Goal: Task Accomplishment & Management: Use online tool/utility

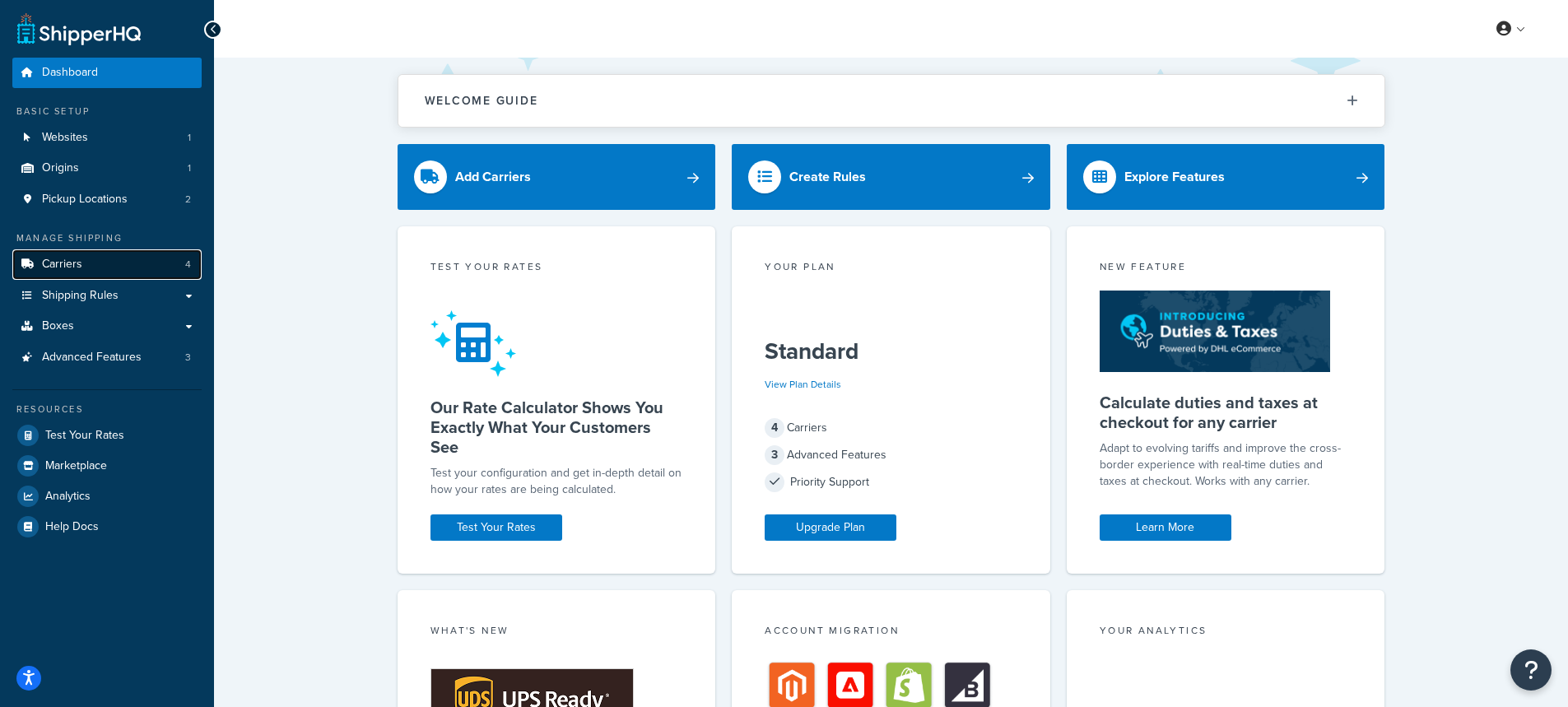
click at [73, 264] on span "Carriers" at bounding box center [62, 264] width 41 height 14
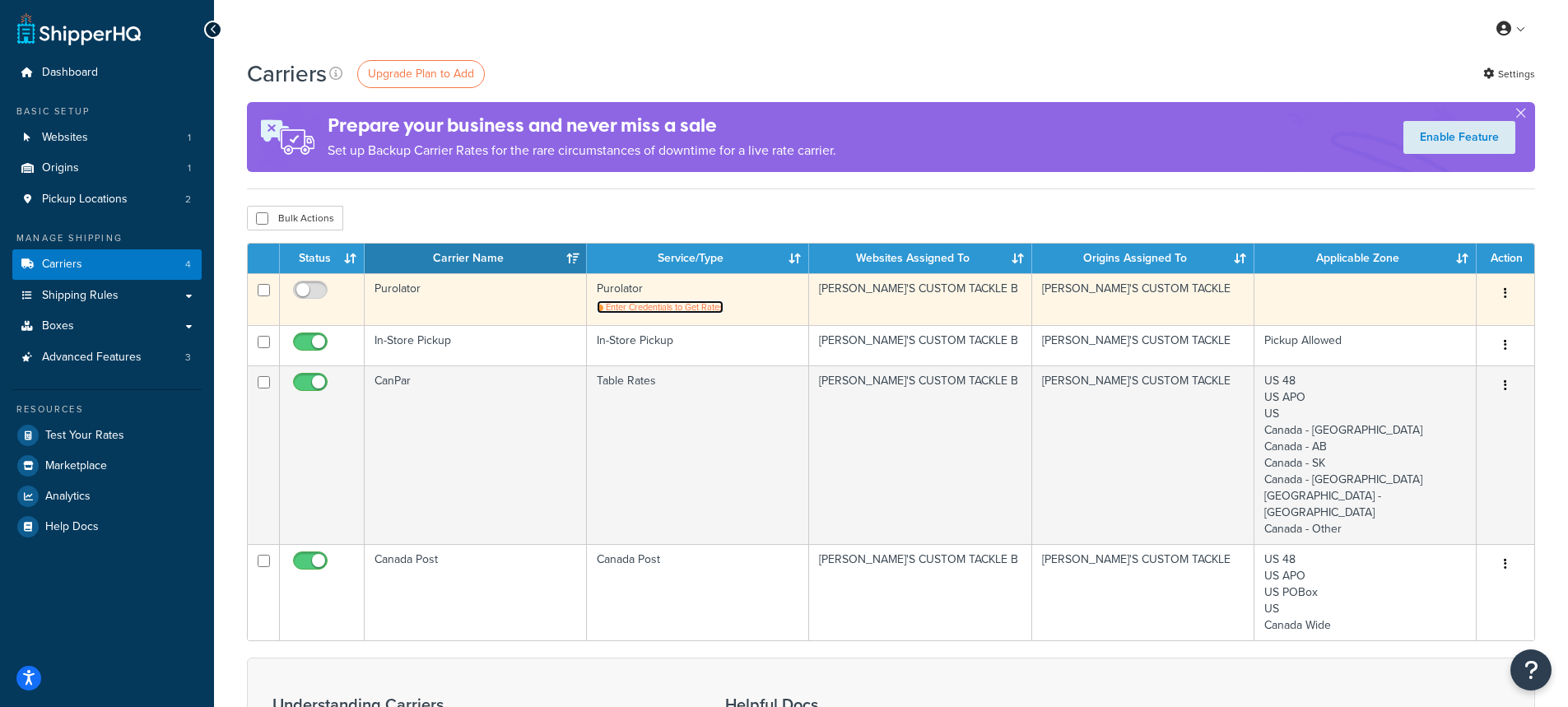
click at [664, 304] on span "Enter Credentials to Get Rates" at bounding box center [664, 307] width 118 height 14
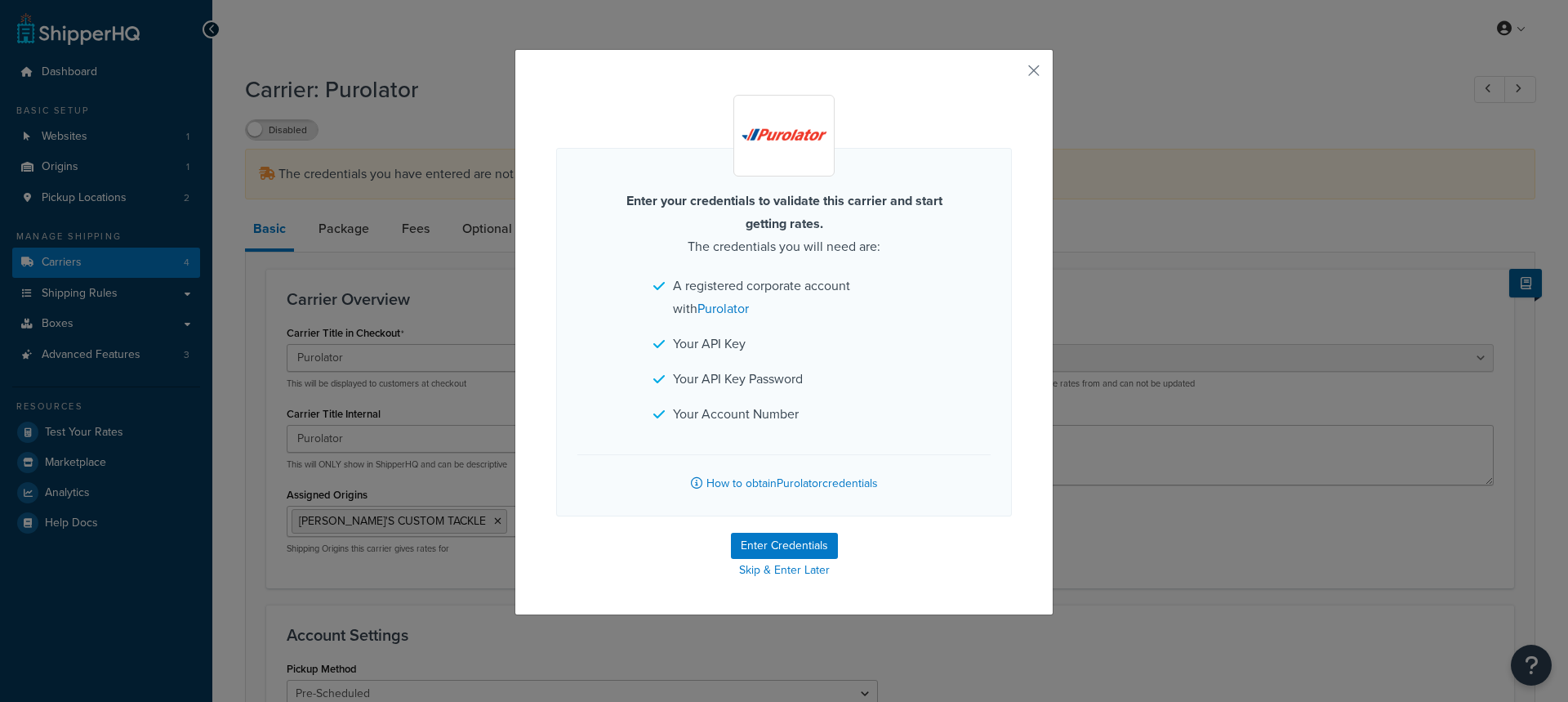
select select "purolator"
select select "PRE_SCHEDULED"
select select "kg"
drag, startPoint x: 669, startPoint y: 338, endPoint x: 757, endPoint y: 346, distance: 88.4
click at [757, 346] on li "Your API Key" at bounding box center [784, 343] width 261 height 22
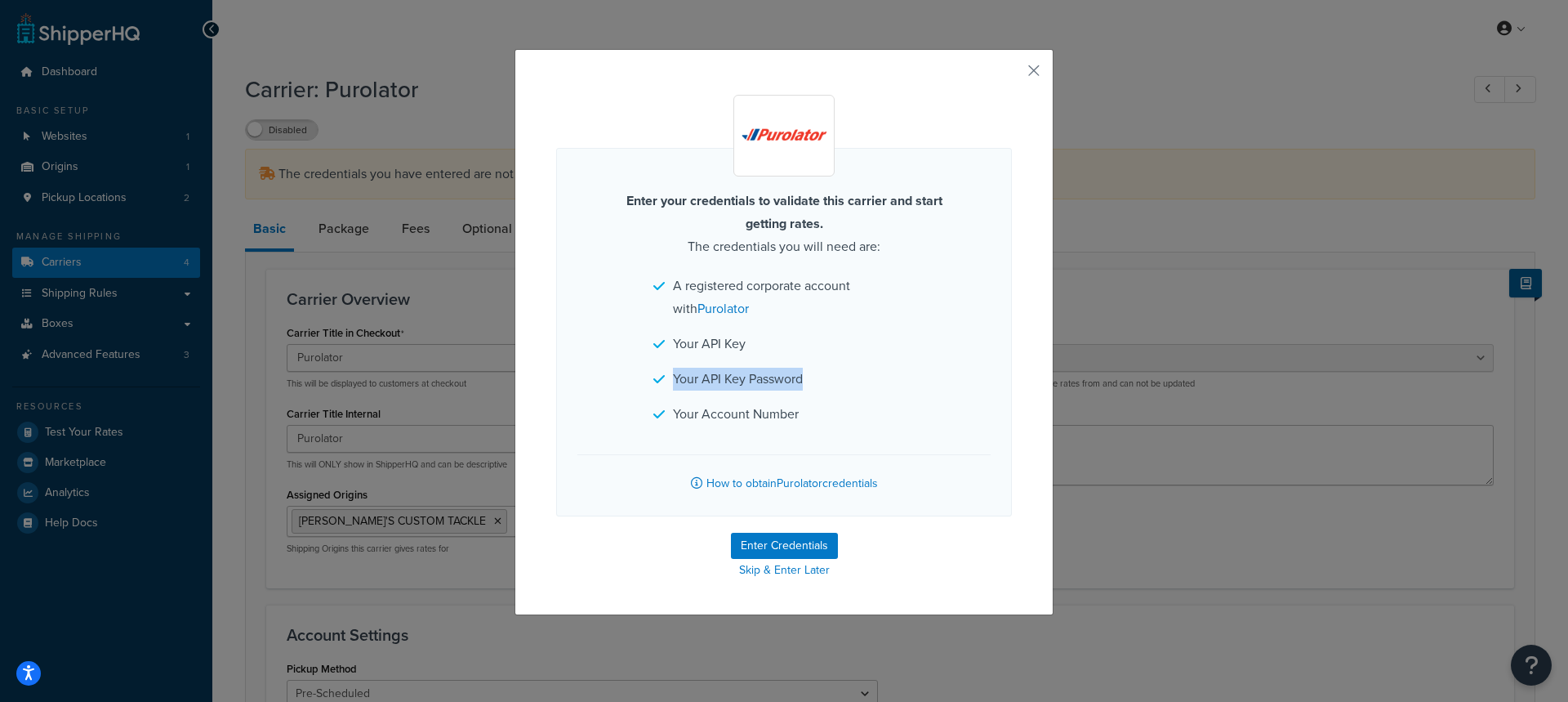
drag, startPoint x: 773, startPoint y: 377, endPoint x: 660, endPoint y: 386, distance: 113.4
click at [660, 386] on li "Your API Key Password" at bounding box center [784, 378] width 261 height 22
click at [771, 545] on button "Enter Credentials" at bounding box center [784, 546] width 107 height 26
select select "PRE_SCHEDULED"
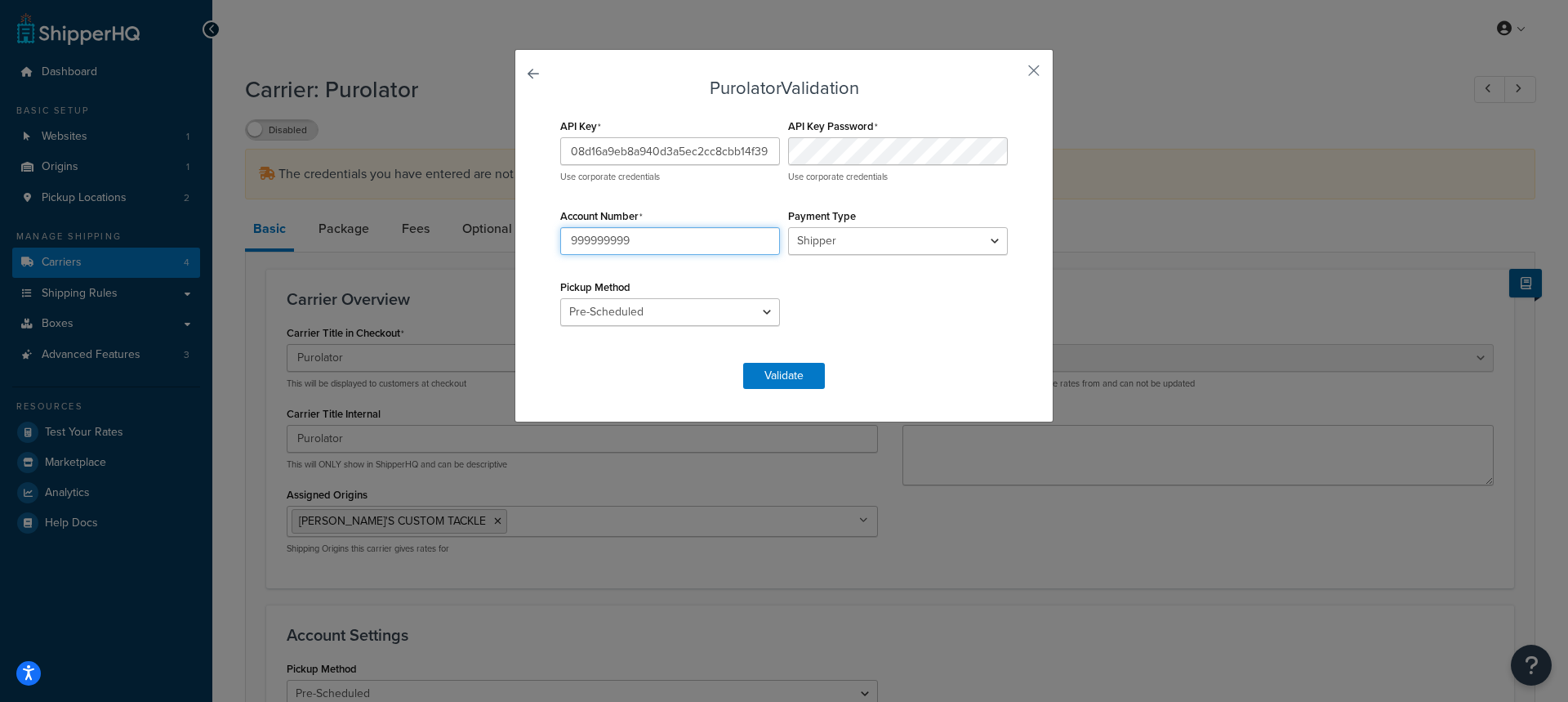
drag, startPoint x: 669, startPoint y: 235, endPoint x: 532, endPoint y: 221, distance: 137.7
click at [533, 221] on div "Purolator Validation API Key 08d16a9eb8a940d3a5ec2cc8cbb14f39 Use corporate cre…" at bounding box center [784, 235] width 539 height 373
click at [756, 156] on div "API Key 08d16a9eb8a940d3a5ec2cc8cbb14f39 Use corporate credentials API Key Pass…" at bounding box center [784, 229] width 456 height 231
click at [639, 237] on input "Account Number" at bounding box center [670, 241] width 220 height 28
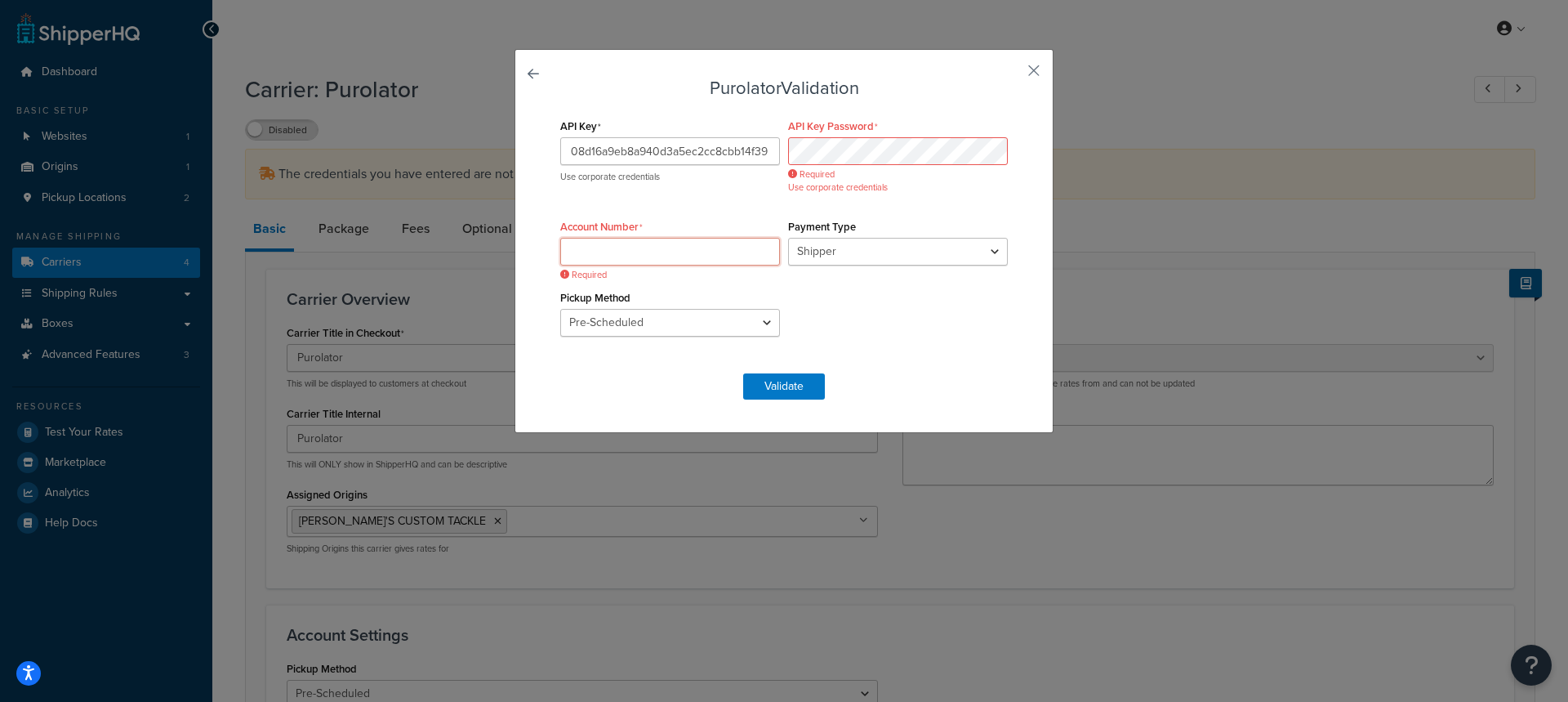
type input "90024610"
click at [809, 137] on div "API Key Password Required Use corporate credentials" at bounding box center [899, 154] width 228 height 79
drag, startPoint x: 876, startPoint y: 125, endPoint x: 784, endPoint y: 125, distance: 92.0
click at [784, 125] on div "API Key Password Required Use corporate credentials" at bounding box center [899, 154] width 228 height 79
click at [800, 147] on div "API Key 08d16a9eb8a940d3a5ec2cc8cbb14f39 Use corporate credentials API Key Pass…" at bounding box center [784, 235] width 456 height 242
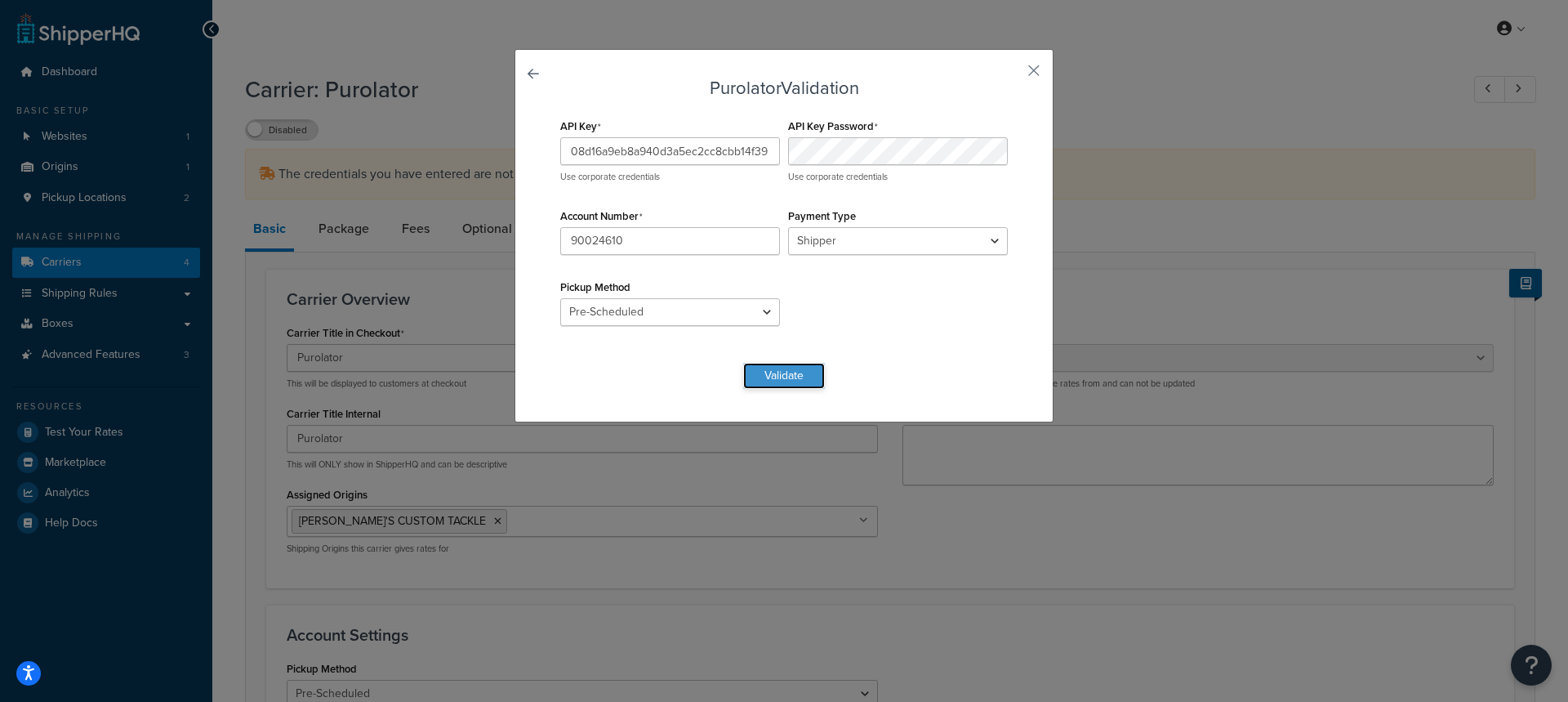
click at [765, 372] on button "Validate" at bounding box center [784, 376] width 82 height 26
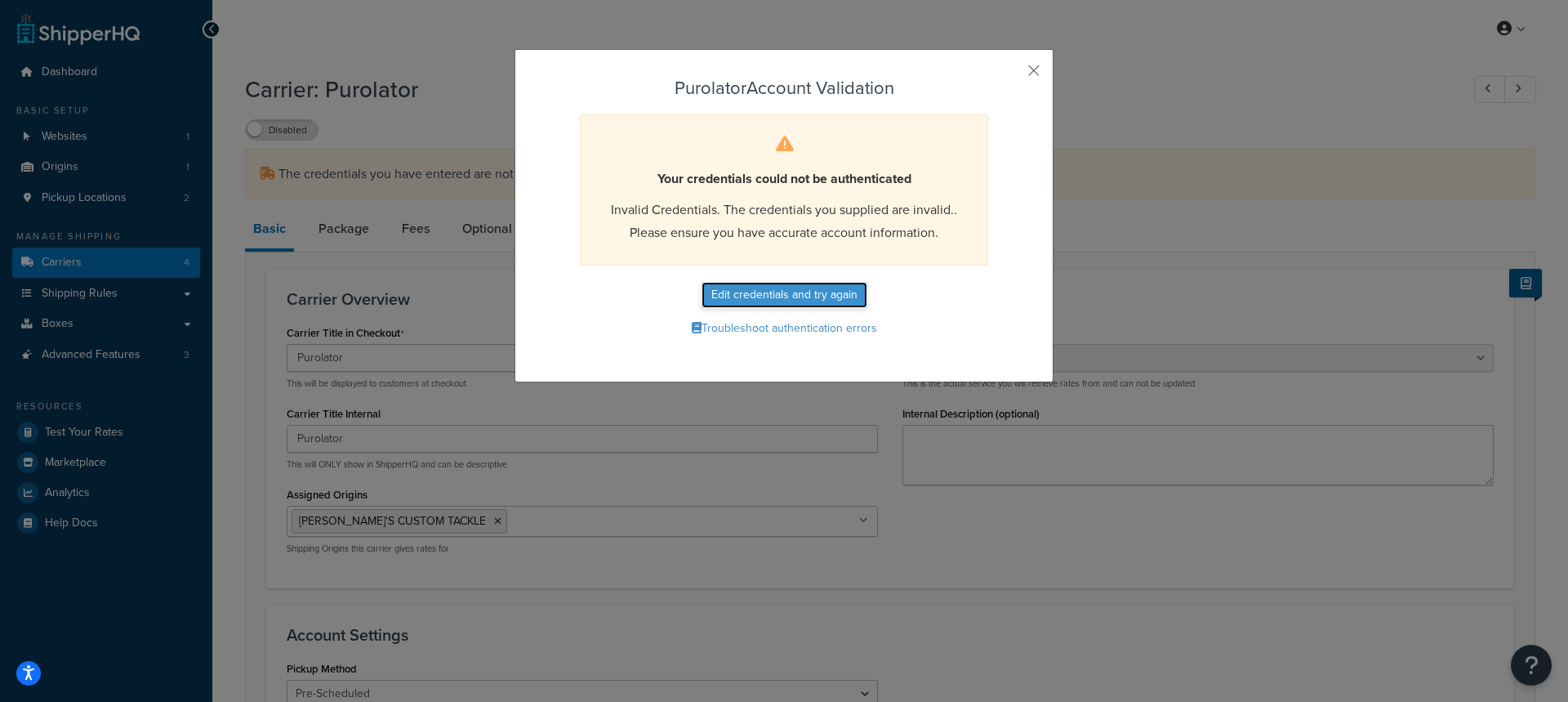
click at [785, 289] on button "Edit credentials and try again" at bounding box center [784, 295] width 166 height 26
select select "PRE_SCHEDULED"
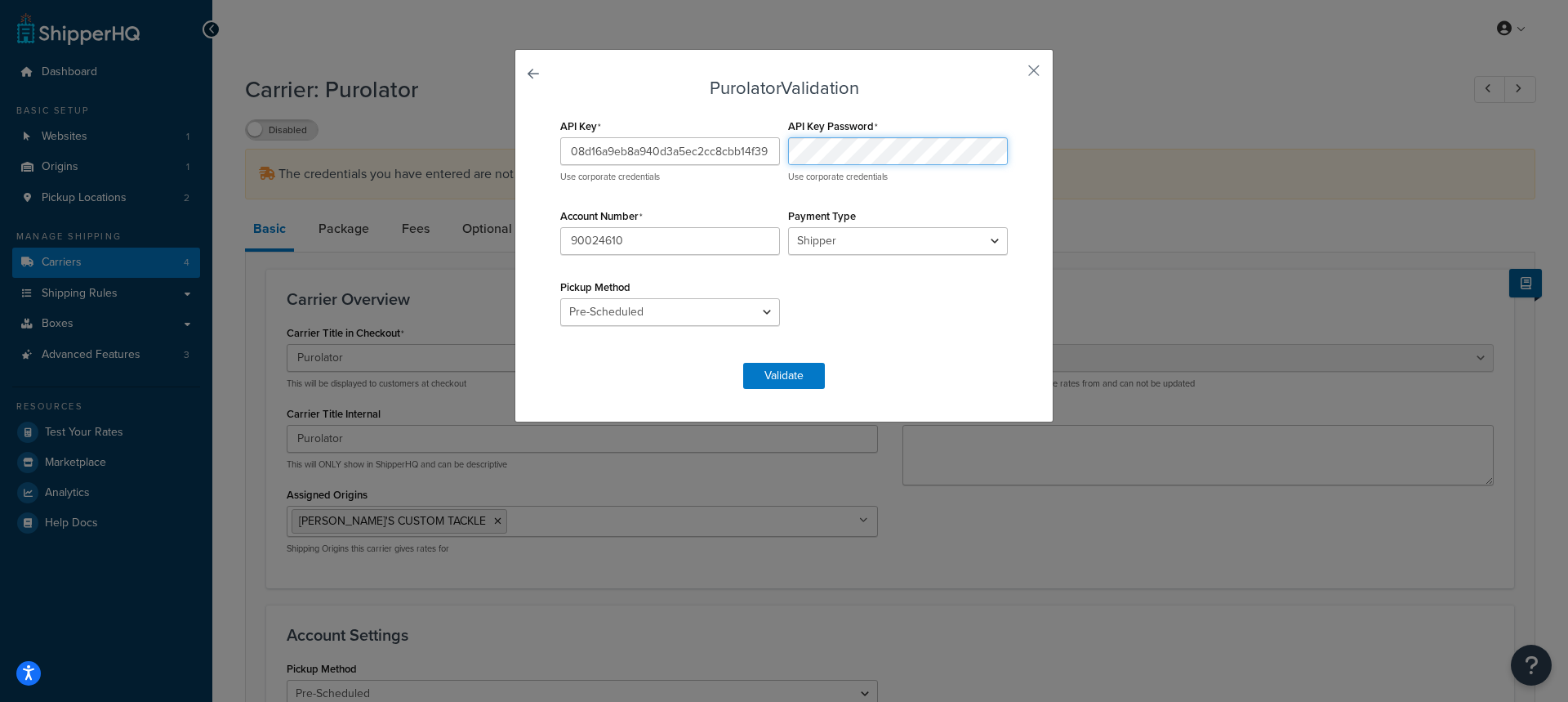
click at [759, 145] on div "API Key 08d16a9eb8a940d3a5ec2cc8cbb14f39 Use corporate credentials API Key Pass…" at bounding box center [784, 229] width 456 height 231
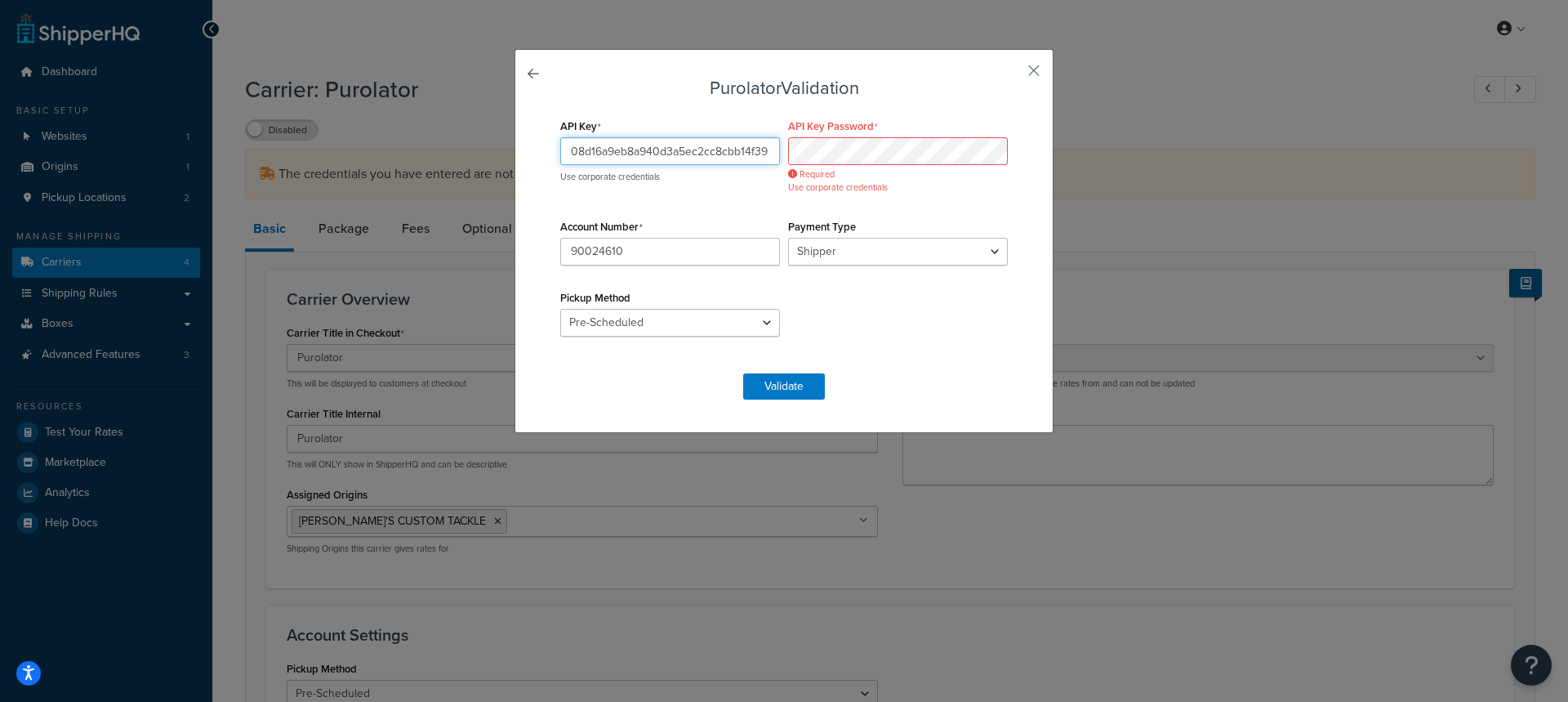
click at [765, 153] on input "08d16a9eb8a940d3a5ec2cc8cbb14f39" at bounding box center [670, 151] width 220 height 28
drag, startPoint x: 767, startPoint y: 151, endPoint x: 507, endPoint y: 142, distance: 260.2
click at [507, 142] on div "Purolator Validation API Key 08d16a9eb8a940d3a5ec2cc8cbb14f39 Use corporate cre…" at bounding box center [784, 351] width 1568 height 702
drag, startPoint x: 648, startPoint y: 255, endPoint x: 487, endPoint y: 255, distance: 161.0
click at [487, 255] on div "Purolator Validation API Key 08d16a9eb8a940d3a5ec2cc8cbb14f39 Use corporate cre…" at bounding box center [784, 351] width 1568 height 702
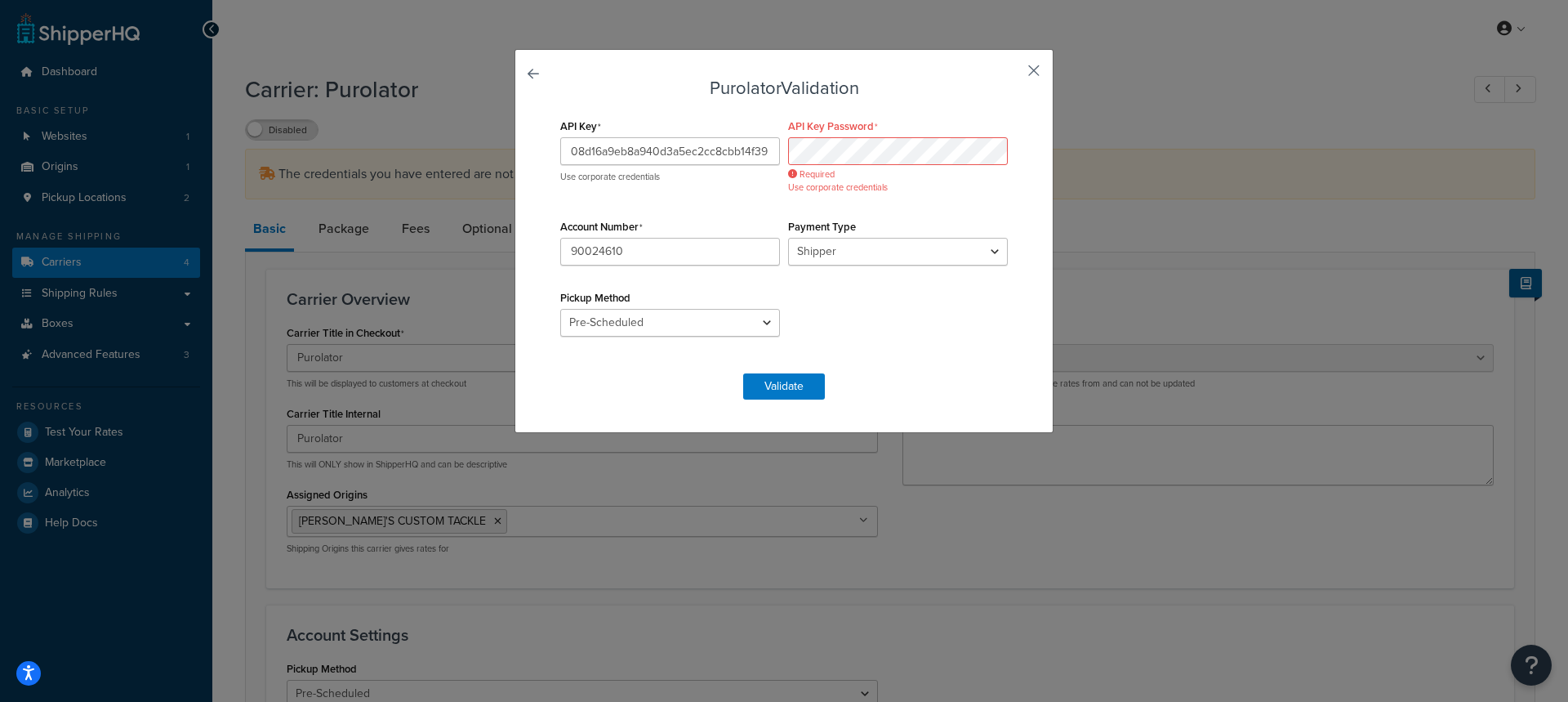
click at [1012, 75] on button "button" at bounding box center [1010, 76] width 4 height 4
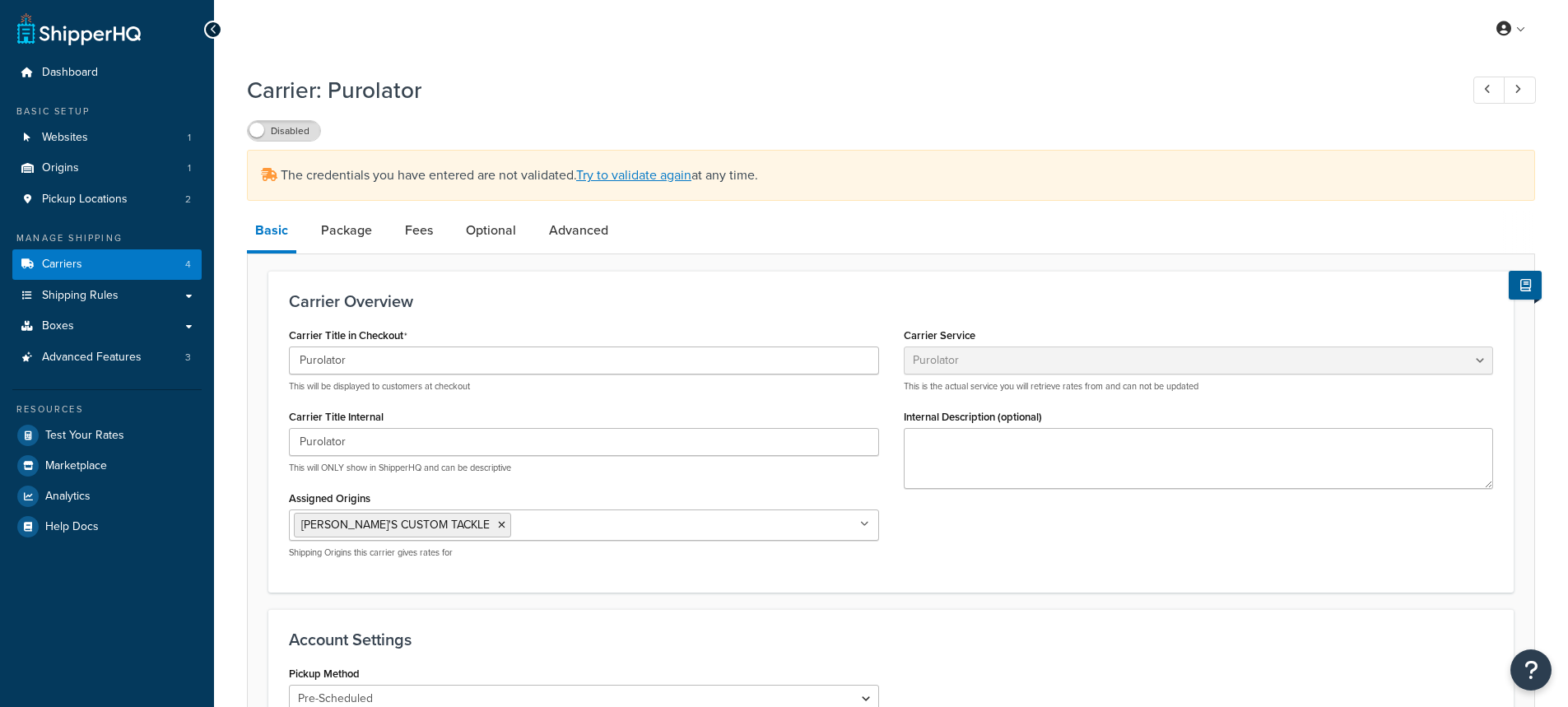
select select "purolator"
select select "PRE_SCHEDULED"
select select "kg"
drag, startPoint x: 0, startPoint y: 0, endPoint x: 120, endPoint y: 266, distance: 291.8
click at [120, 266] on link "Carriers 4" at bounding box center [107, 264] width 189 height 31
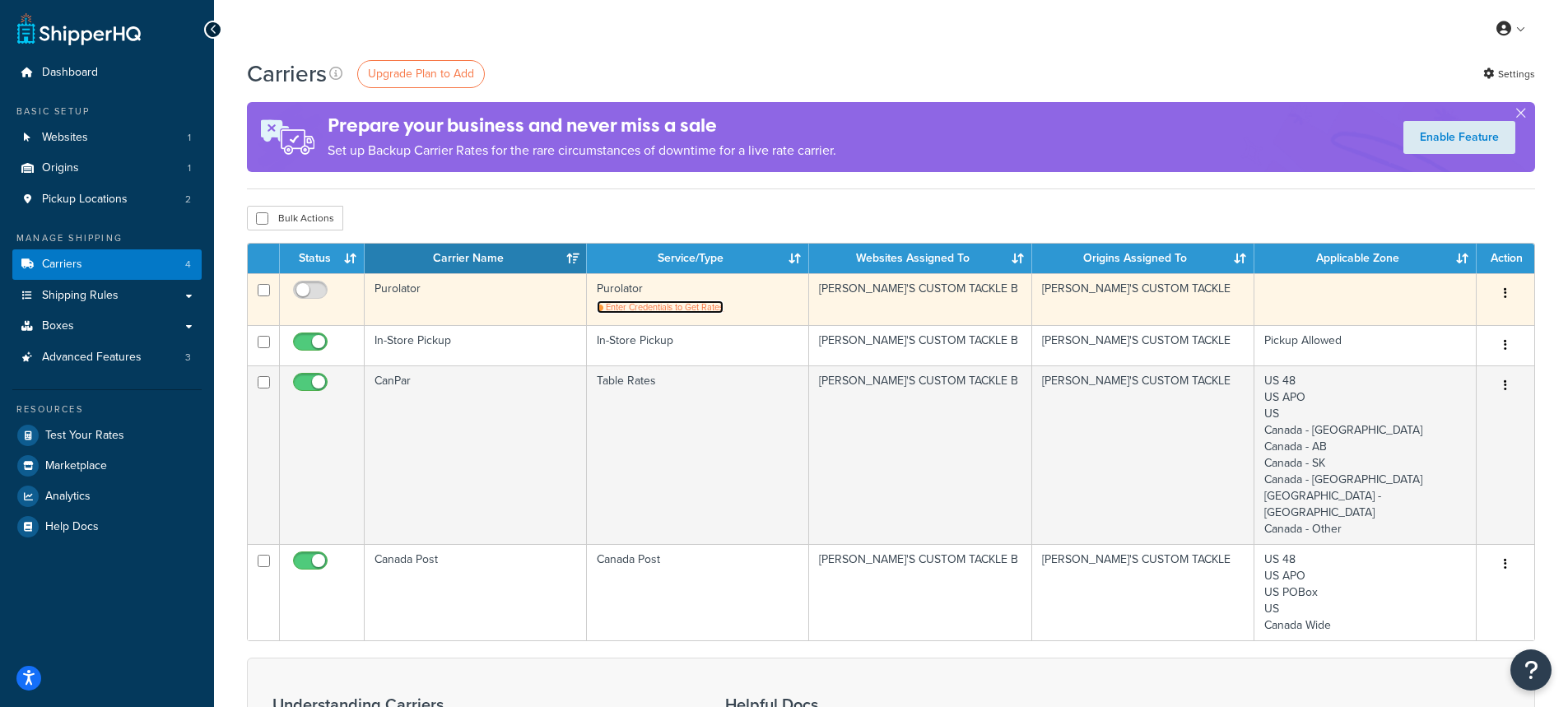
click at [673, 303] on span "Enter Credentials to Get Rates" at bounding box center [664, 307] width 118 height 14
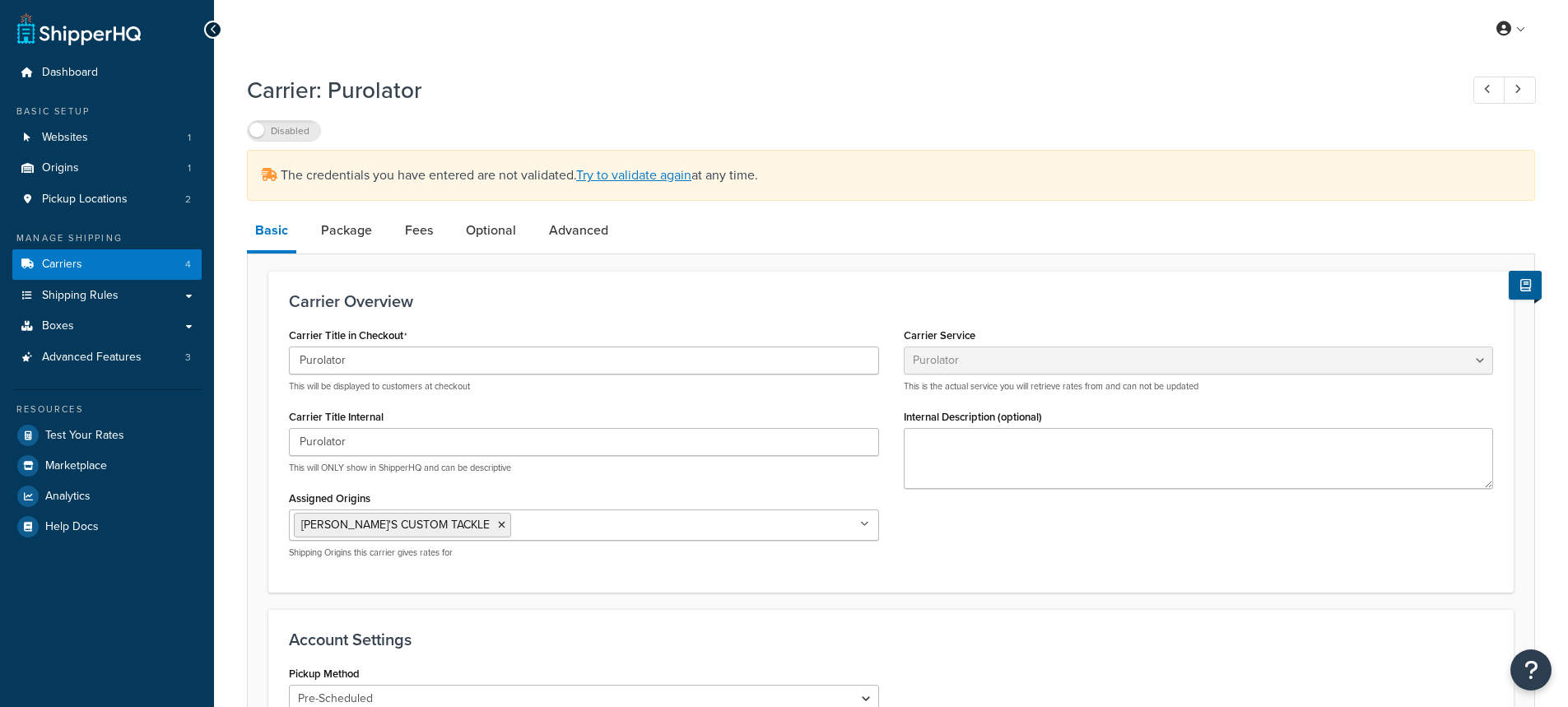
select select "purolator"
select select "PRE_SCHEDULED"
select select "kg"
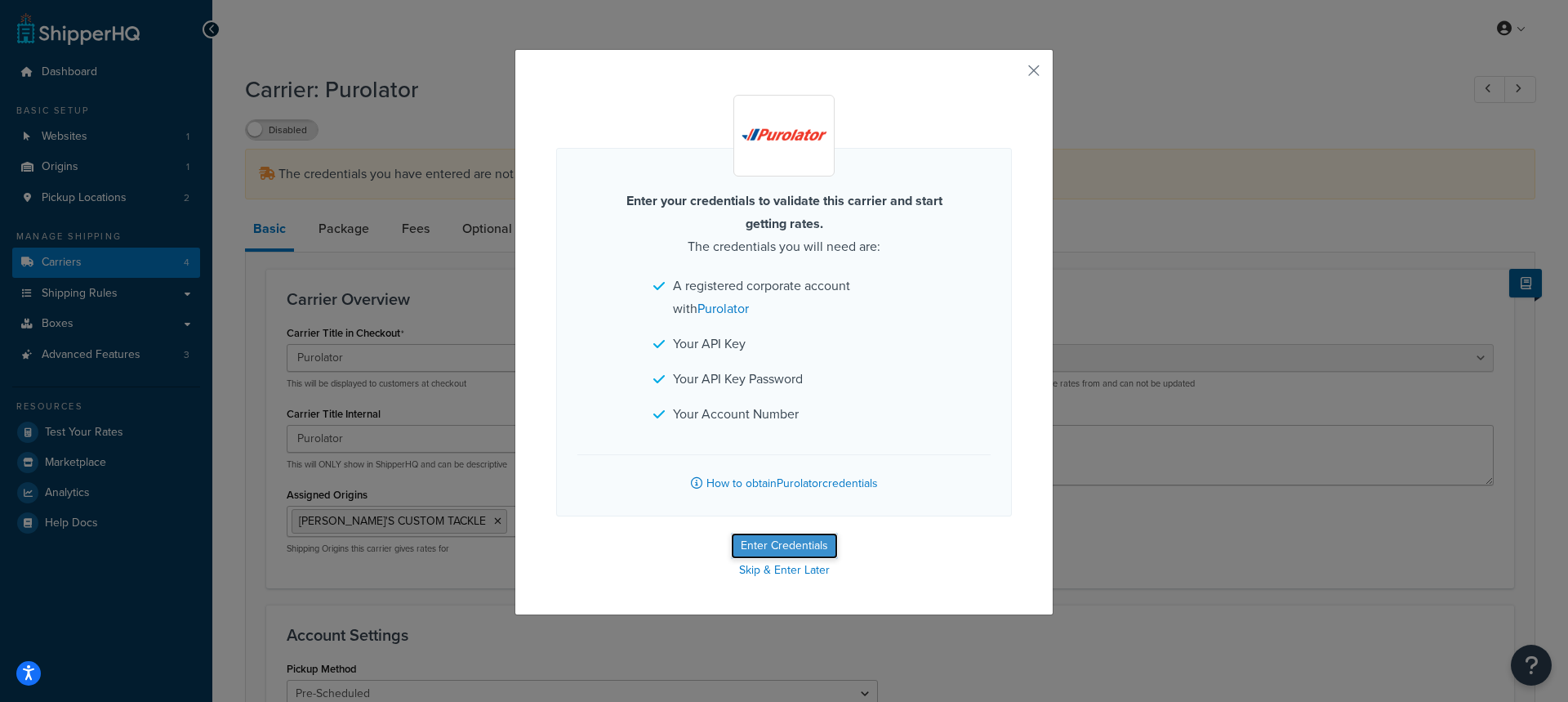
click at [777, 542] on button "Enter Credentials" at bounding box center [784, 546] width 107 height 26
select select "PRE_SCHEDULED"
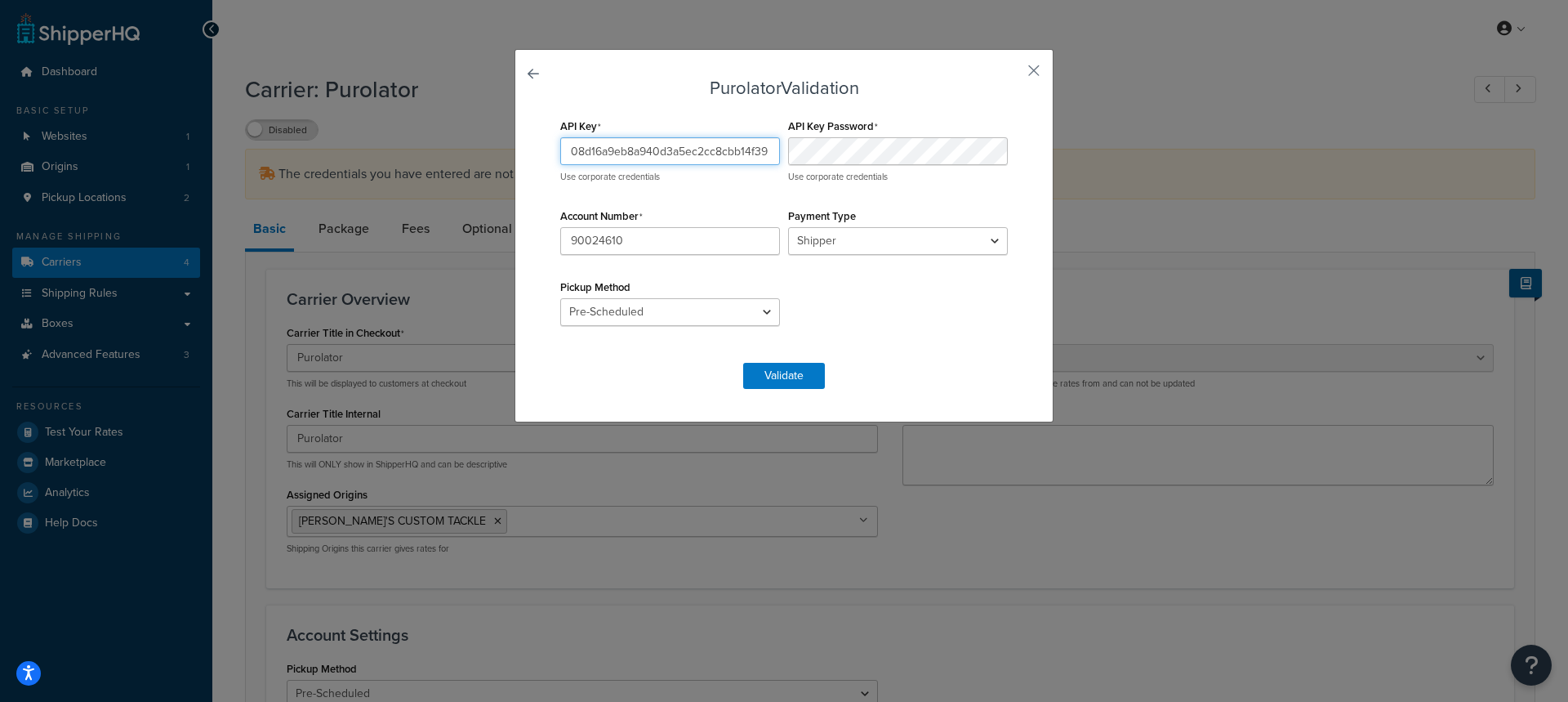
click at [817, 160] on div "API Key 08d16a9eb8a940d3a5ec2cc8cbb14f39 Use corporate credentials API Key Pass…" at bounding box center [784, 229] width 456 height 231
paste input "9d4b4d0b8787423491d8ed1300bf70bf"
type input "9d4b4d0b8787423491d8ed1300bf70bf"
click at [726, 200] on div "API Key 9d4b4d0b8787423491d8ed1300bf70bf Use corporate credentials API Key Pass…" at bounding box center [784, 229] width 456 height 231
click at [866, 290] on div "API Key 9d4b4d0b8787423491d8ed1300bf70bf Use corporate credentials API Key Pass…" at bounding box center [784, 229] width 456 height 231
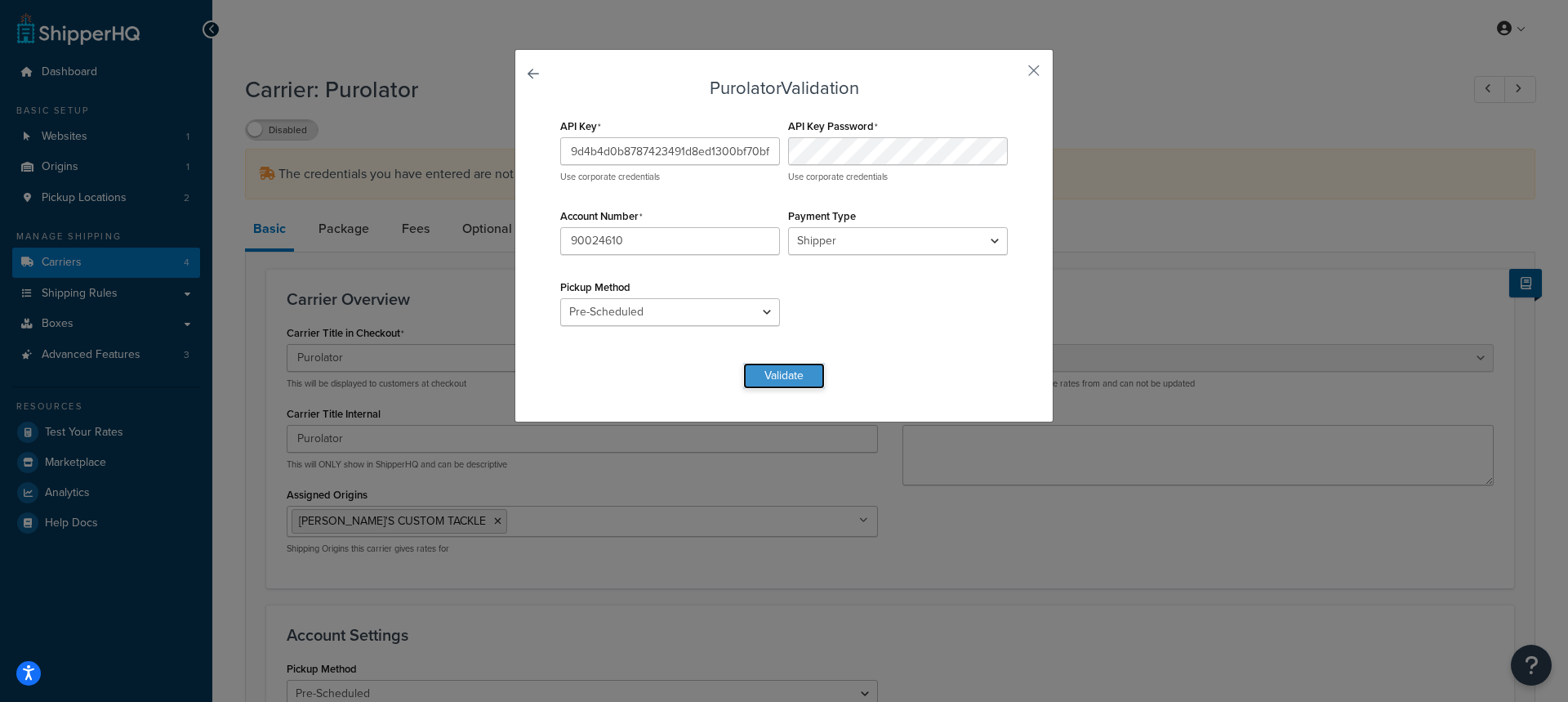
click at [780, 374] on button "Validate" at bounding box center [784, 376] width 82 height 26
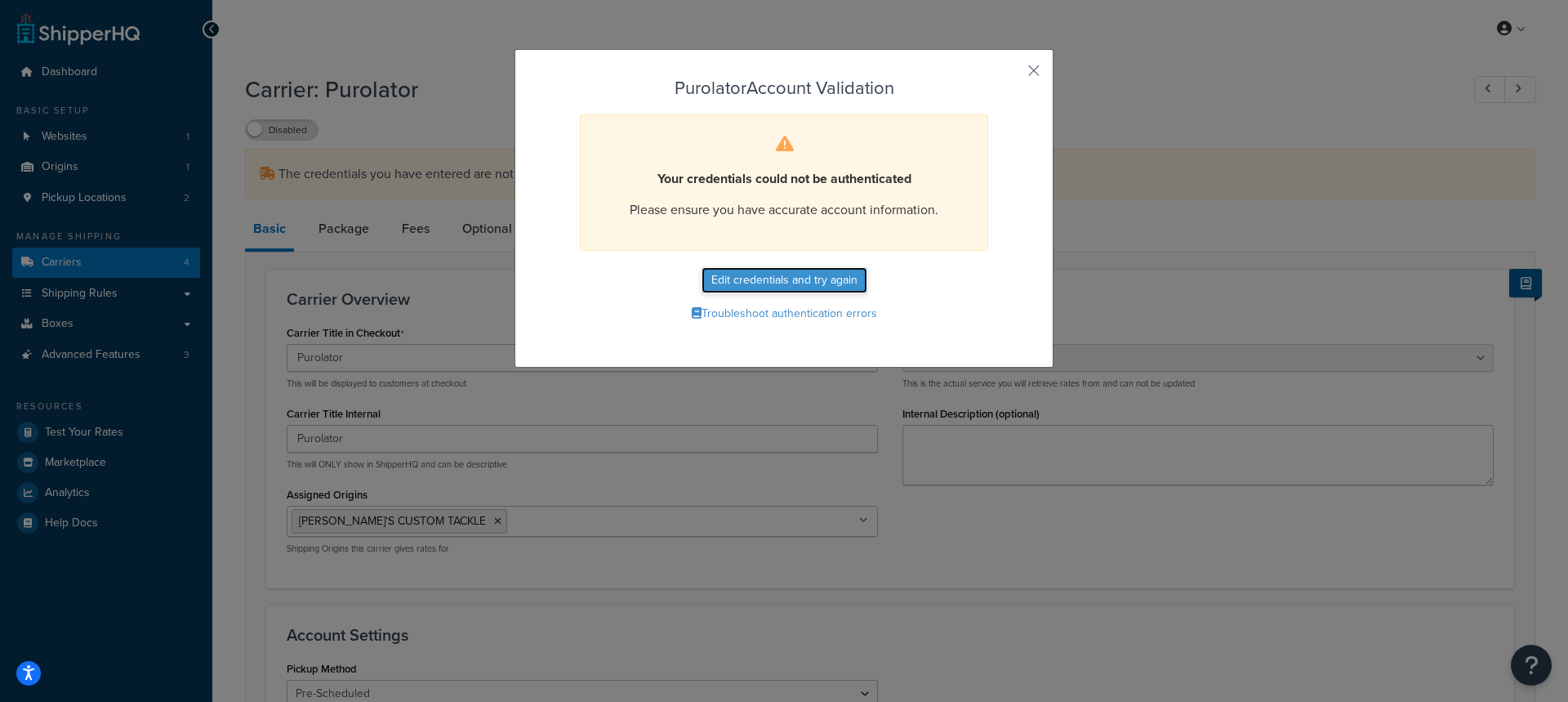
click at [765, 281] on button "Edit credentials and try again" at bounding box center [784, 280] width 166 height 26
select select "PRE_SCHEDULED"
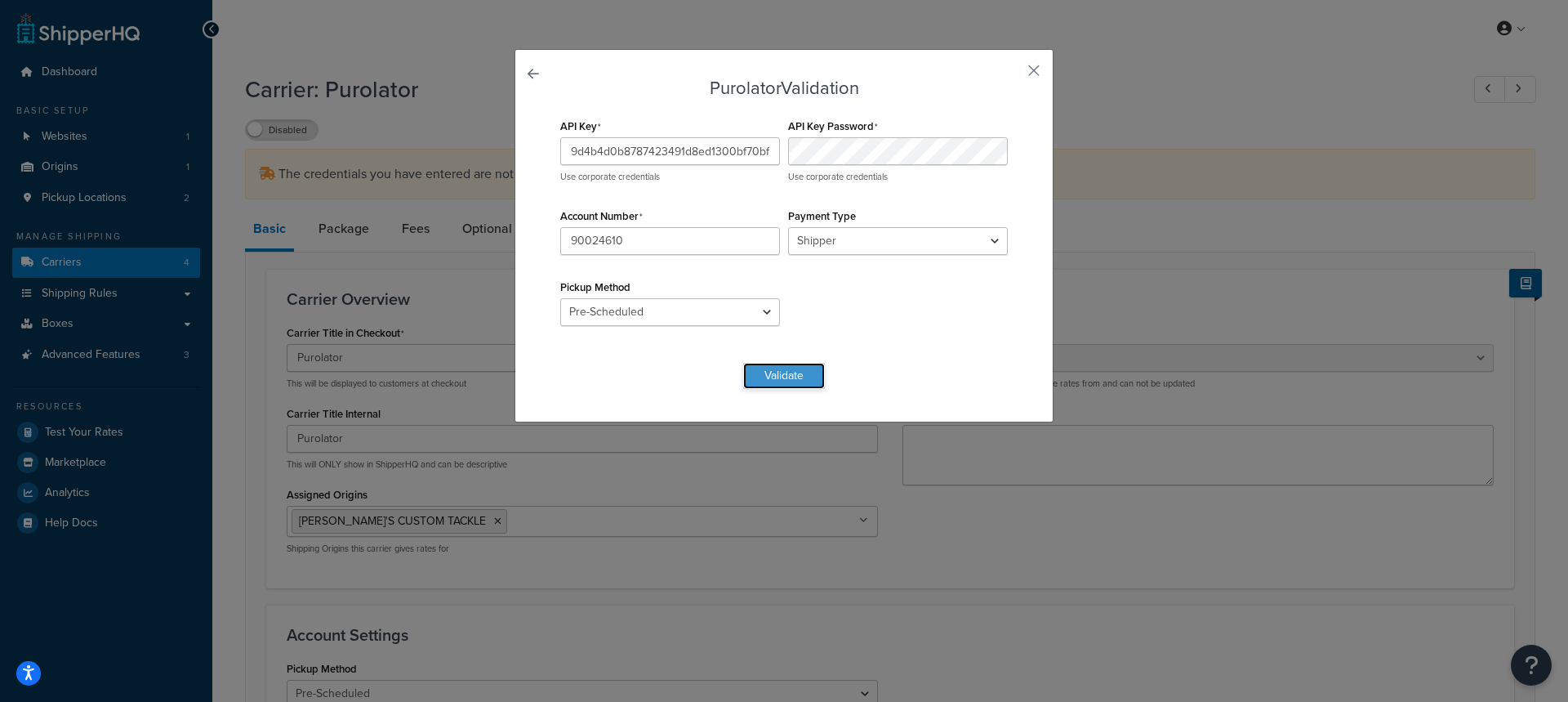
click at [791, 376] on button "Validate" at bounding box center [784, 376] width 82 height 26
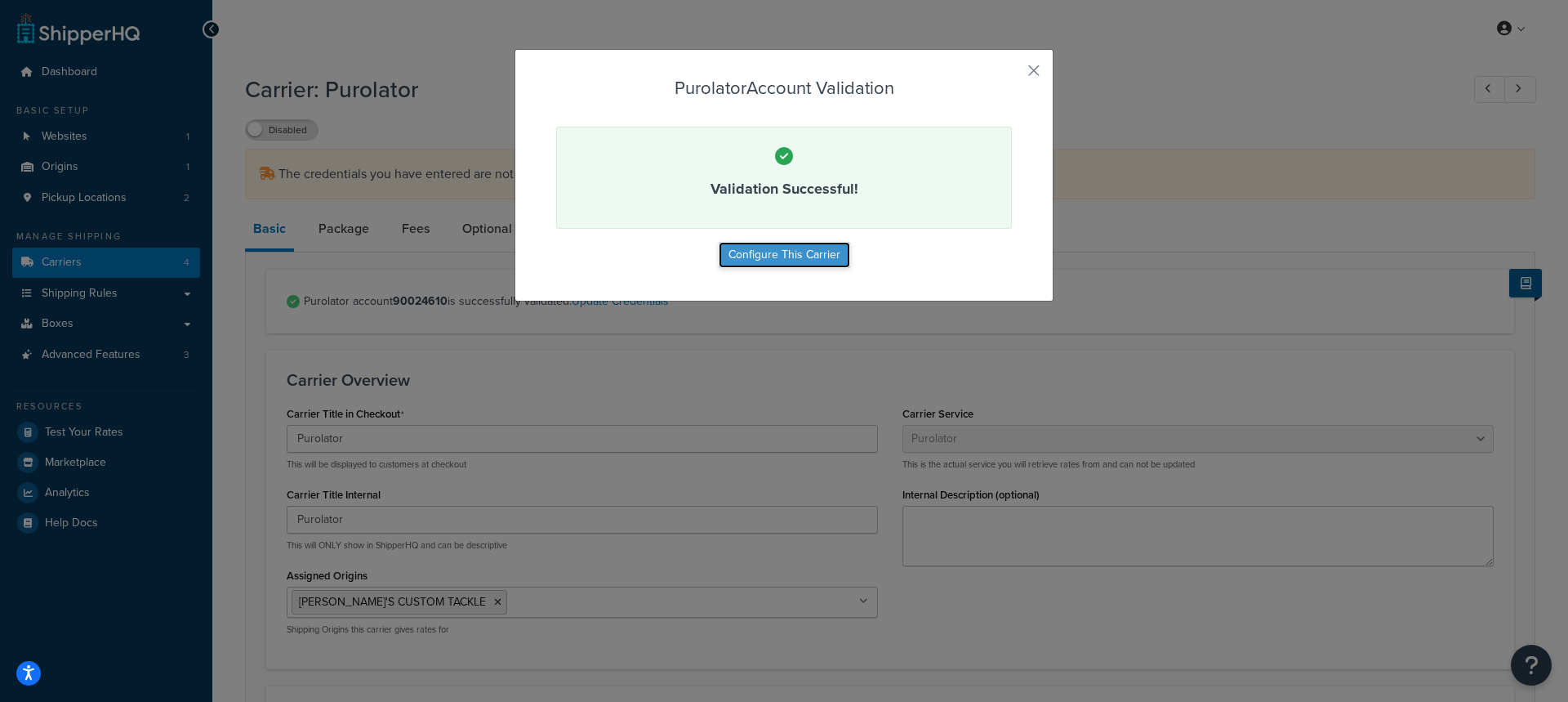
click at [781, 261] on button "Configure This Carrier" at bounding box center [784, 254] width 131 height 26
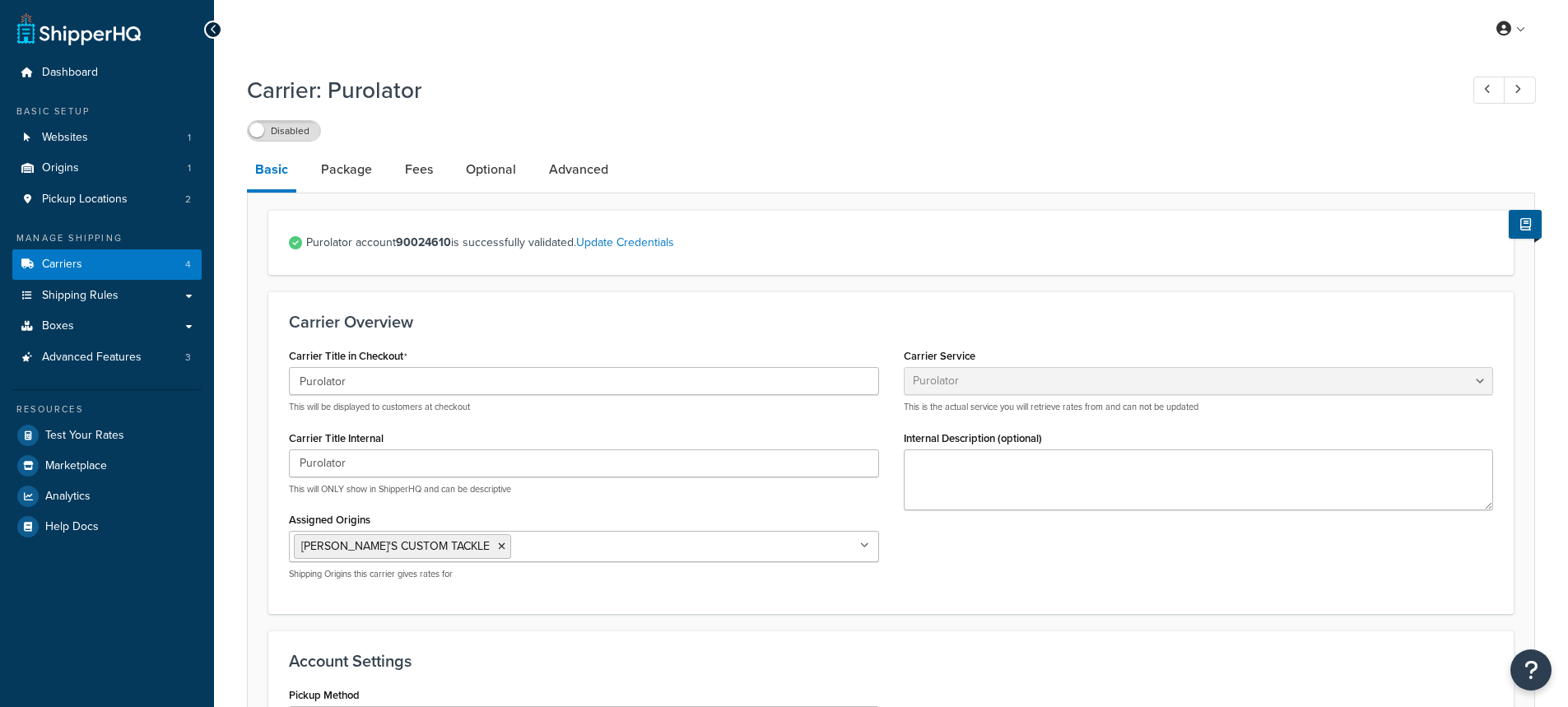
select select "purolator"
select select "PRE_SCHEDULED"
select select "kg"
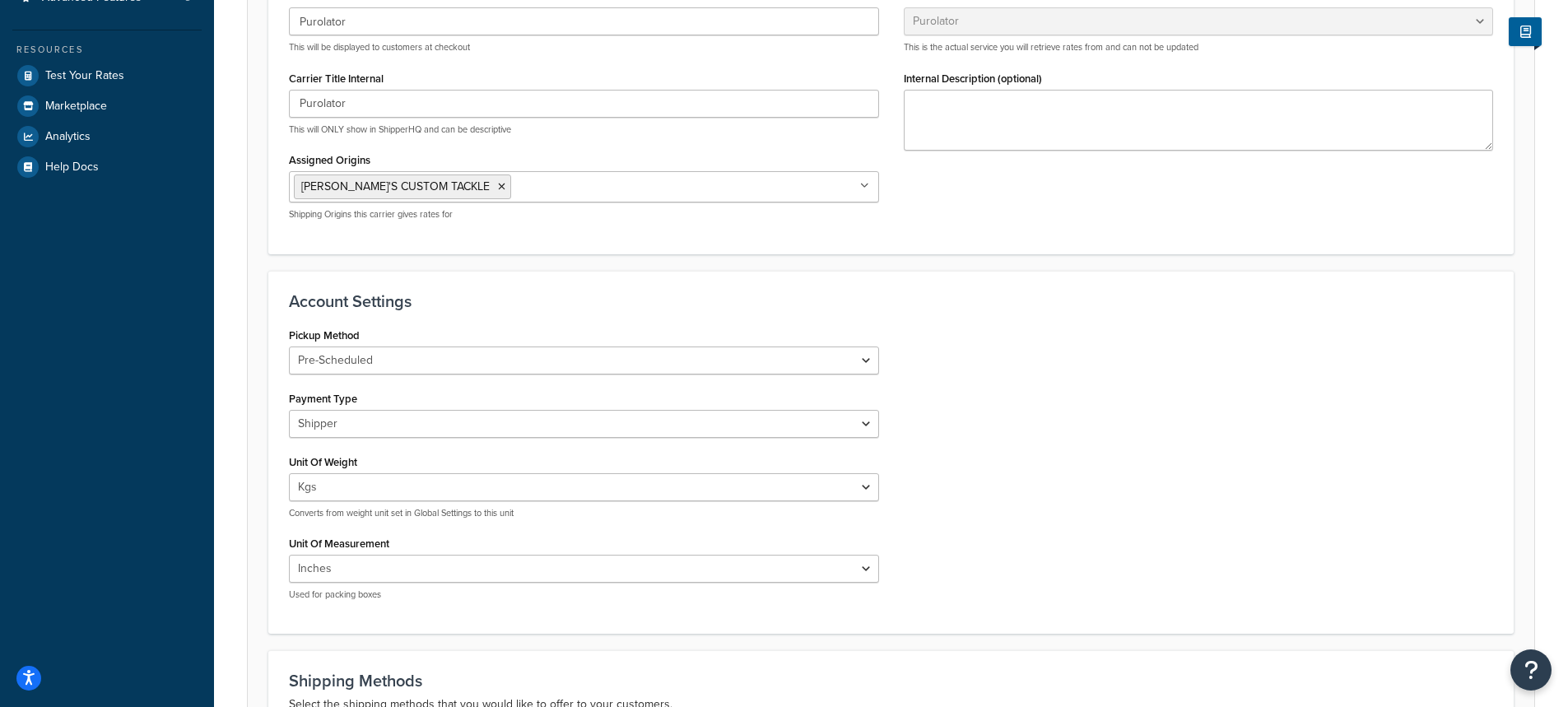
scroll to position [412, 0]
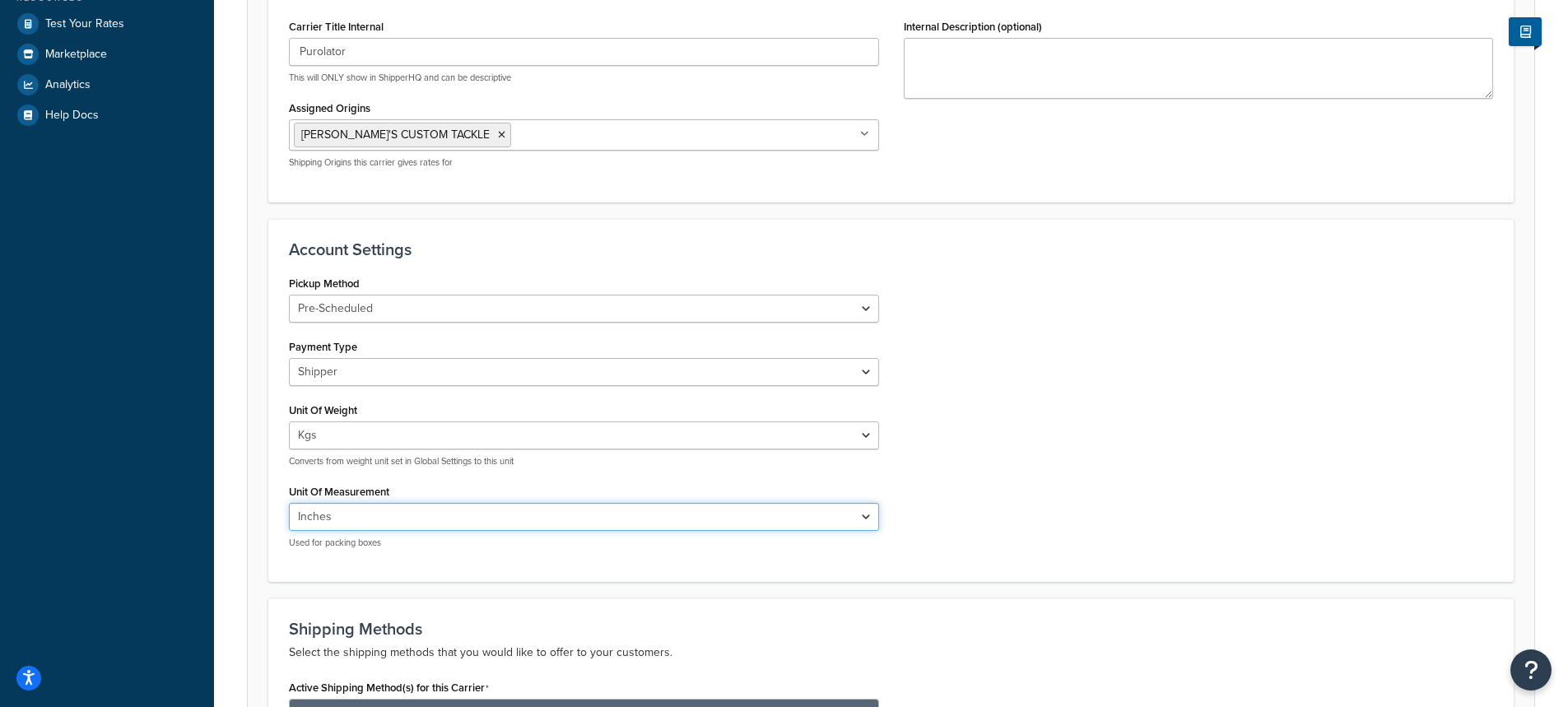
click at [837, 509] on select "Inches Centimetres" at bounding box center [584, 516] width 590 height 28
select select "CM"
click at [289, 502] on select "Inches Centimetres" at bounding box center [584, 516] width 590 height 28
click at [1206, 337] on div "Pickup Method Drop Off Pre-Scheduled Payment Type Shipper Consignee Third Party…" at bounding box center [890, 416] width 1229 height 291
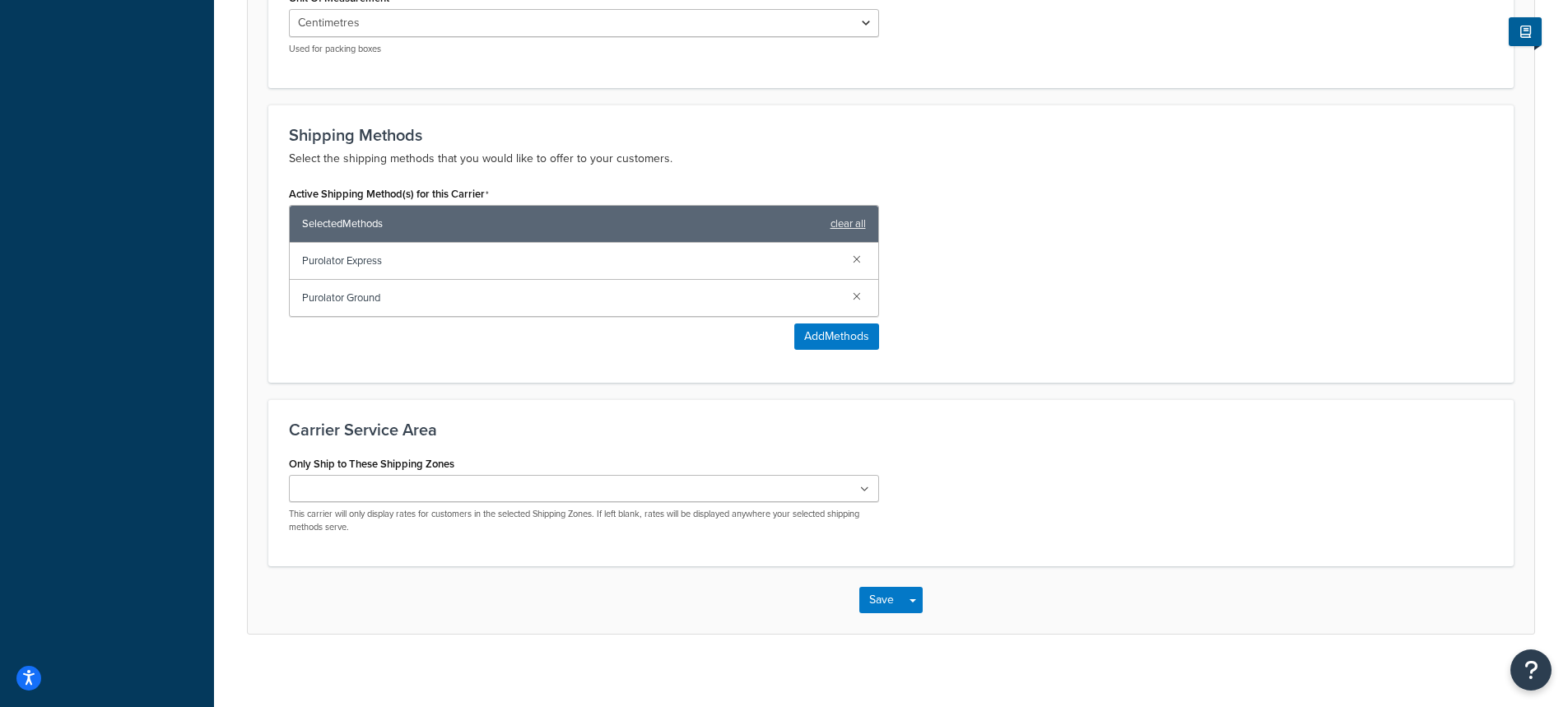
scroll to position [915, 0]
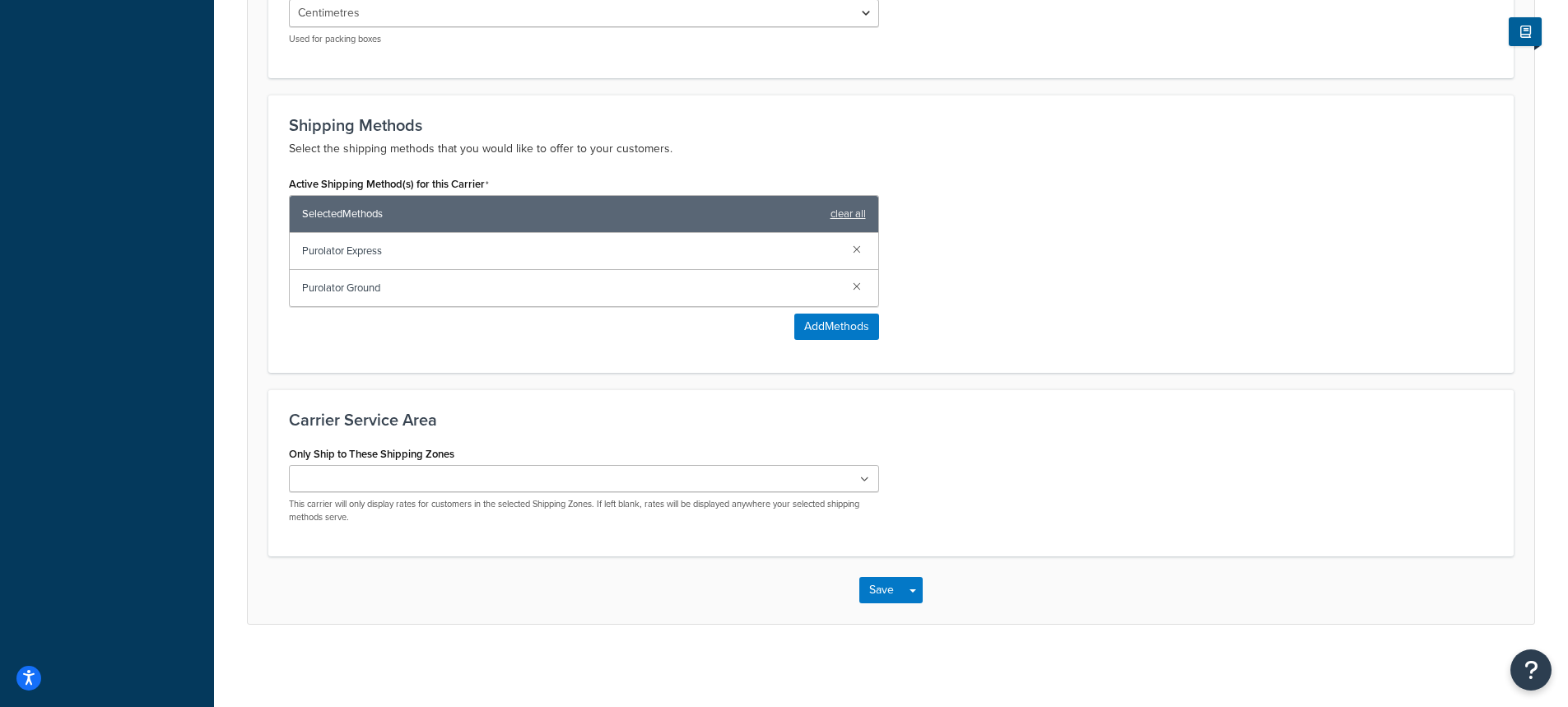
click at [607, 483] on ul at bounding box center [584, 479] width 590 height 27
click at [627, 416] on h3 "Carrier Service Area" at bounding box center [891, 420] width 1204 height 18
click at [867, 583] on button "Save" at bounding box center [881, 589] width 44 height 26
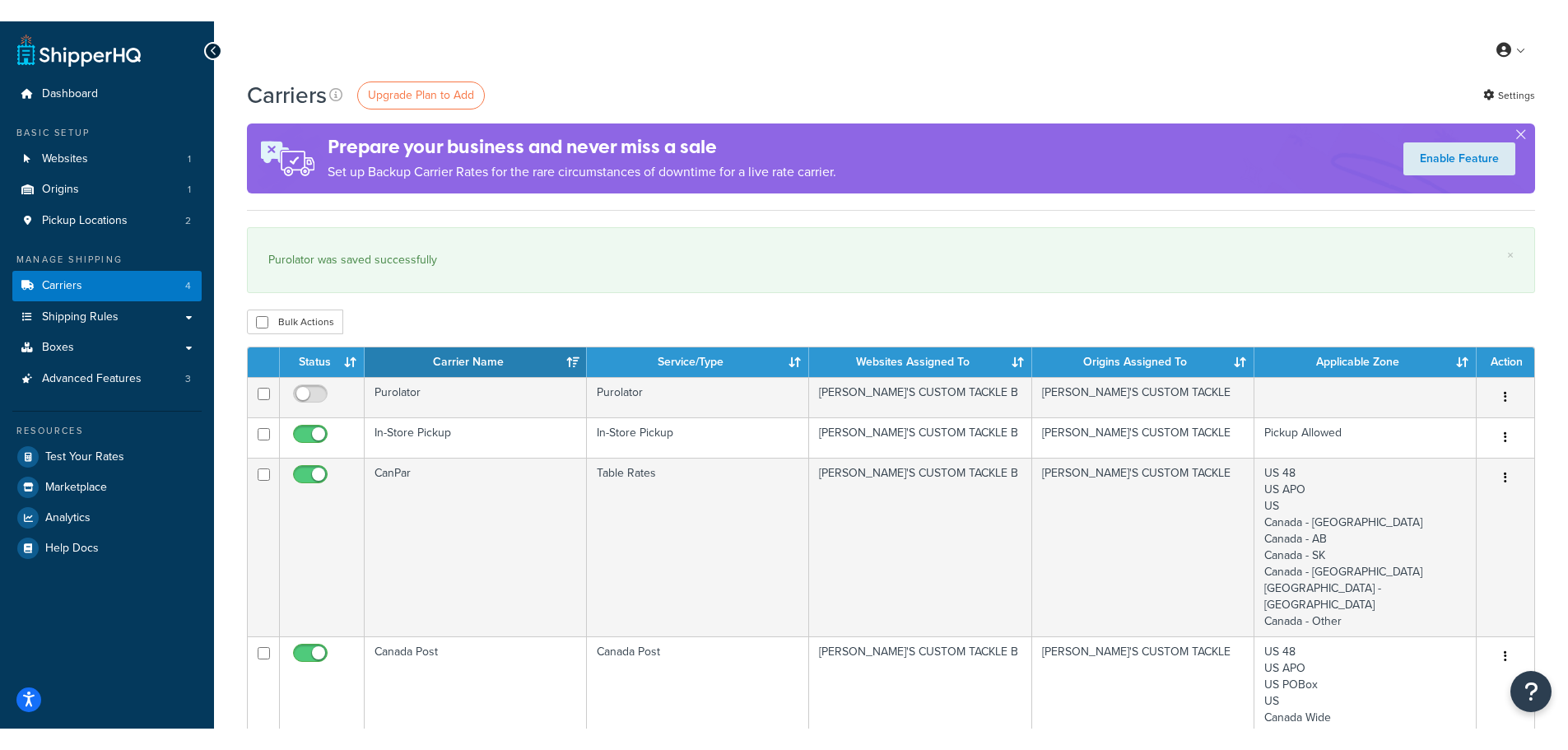
scroll to position [82, 0]
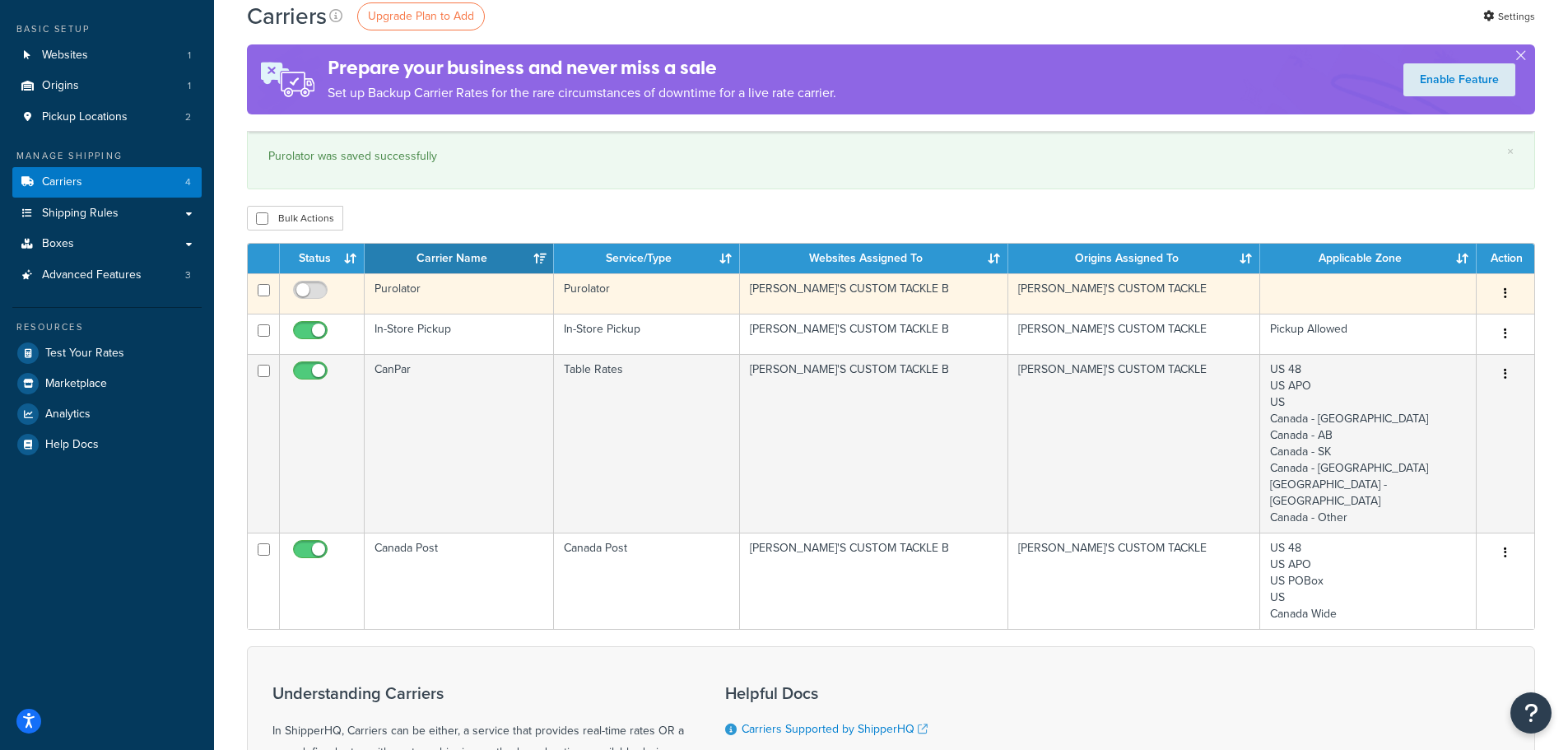
click at [412, 284] on td "Purolator" at bounding box center [459, 293] width 189 height 41
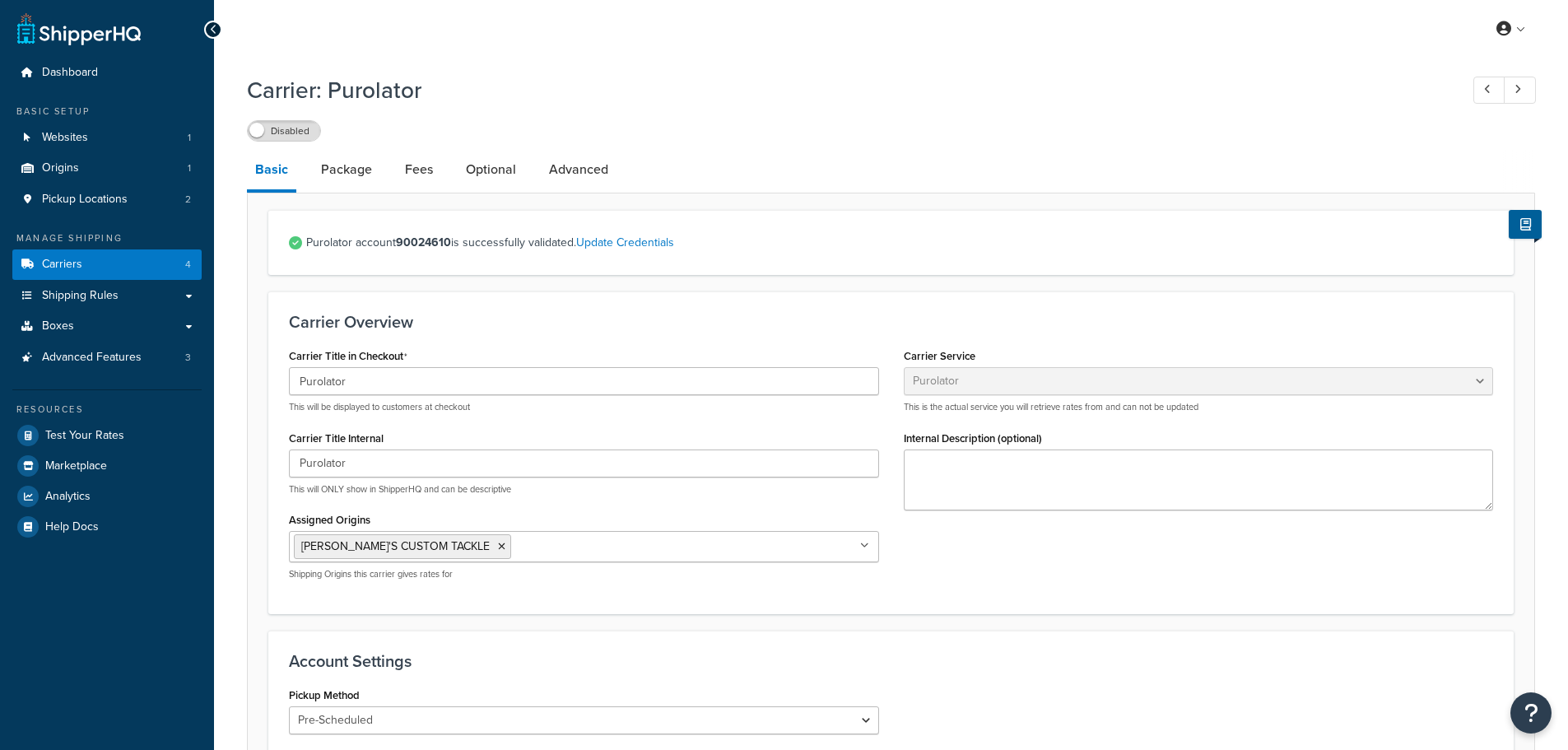
select select "purolator"
select select "PRE_SCHEDULED"
select select "kg"
select select "CM"
click at [341, 168] on link "Package" at bounding box center [346, 169] width 68 height 40
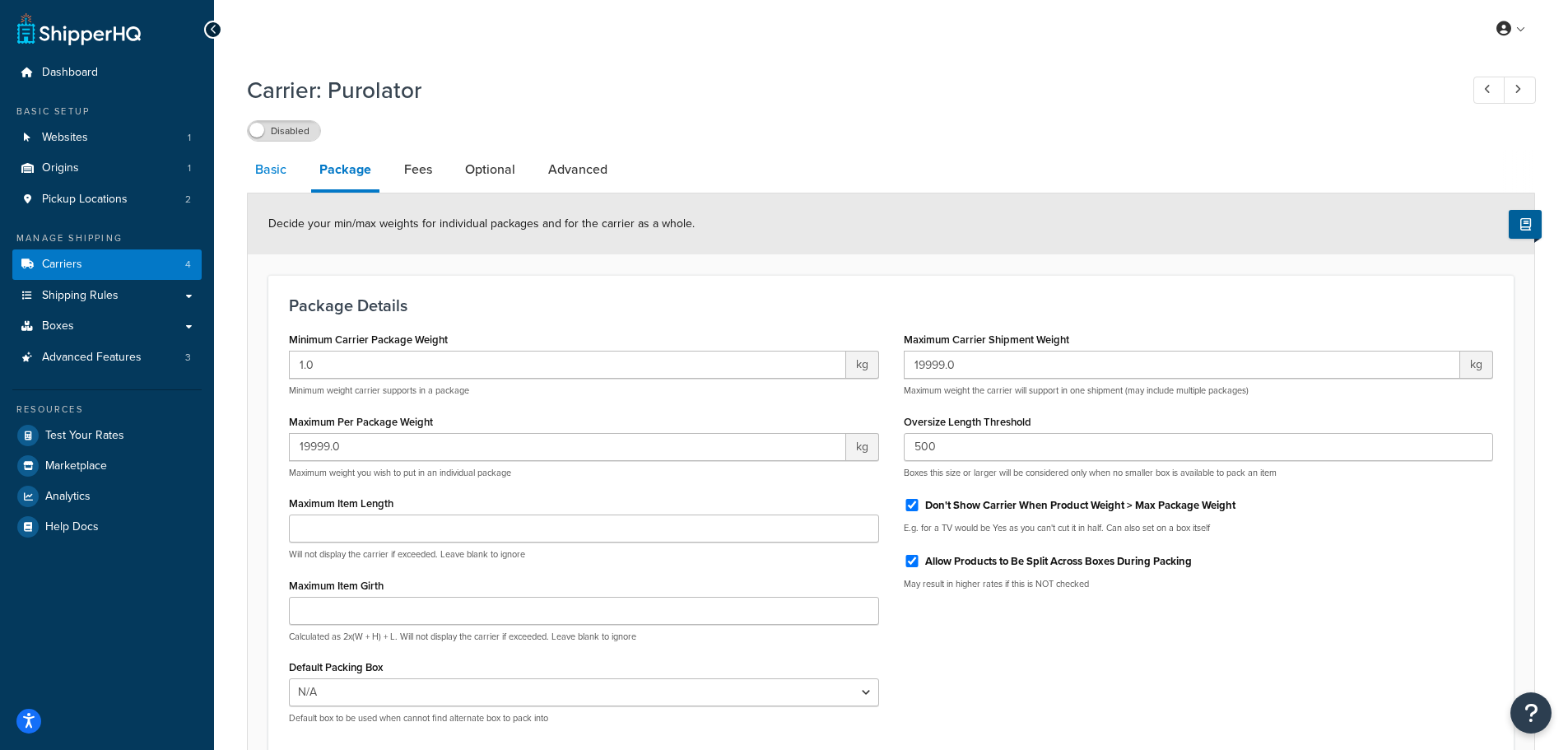
click at [259, 170] on link "Basic" at bounding box center [271, 169] width 48 height 40
select select "purolator"
select select "PRE_SCHEDULED"
select select "kg"
select select "CM"
